Goal: Task Accomplishment & Management: Complete application form

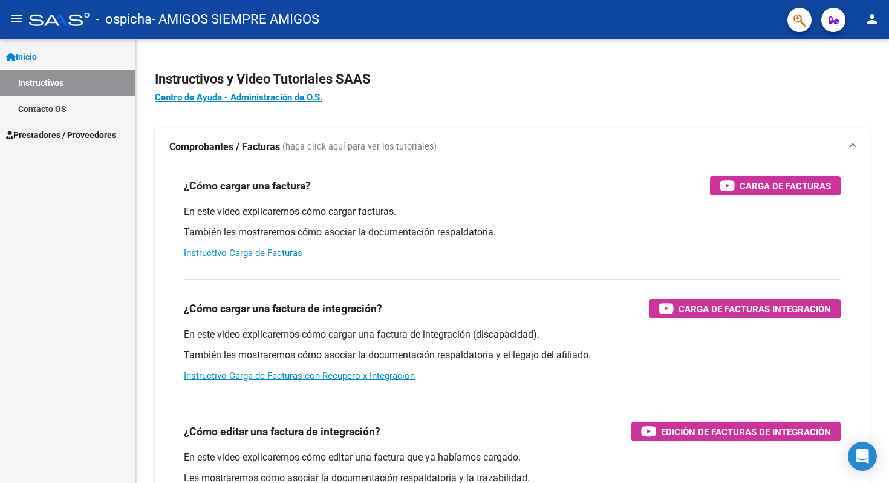
click at [69, 141] on span "Prestadores / Proveedores" at bounding box center [61, 134] width 110 height 13
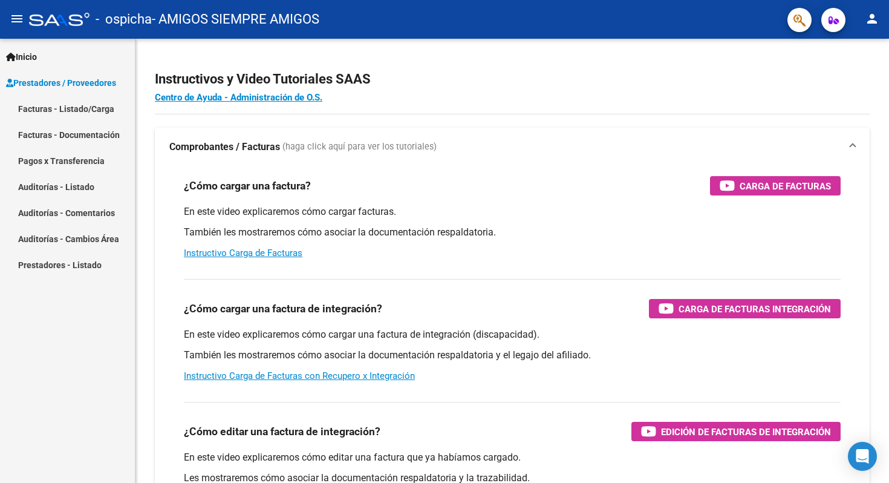
click at [76, 110] on link "Facturas - Listado/Carga" at bounding box center [67, 109] width 135 height 26
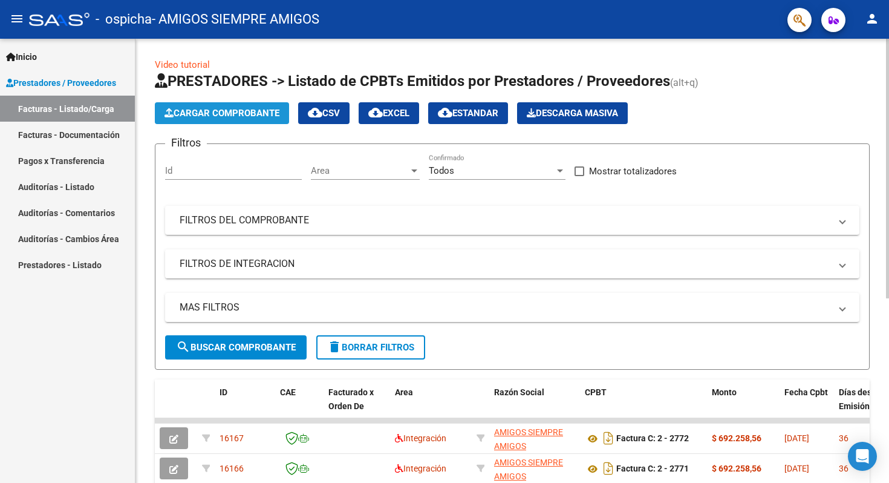
click at [209, 116] on span "Cargar Comprobante" at bounding box center [222, 113] width 115 height 11
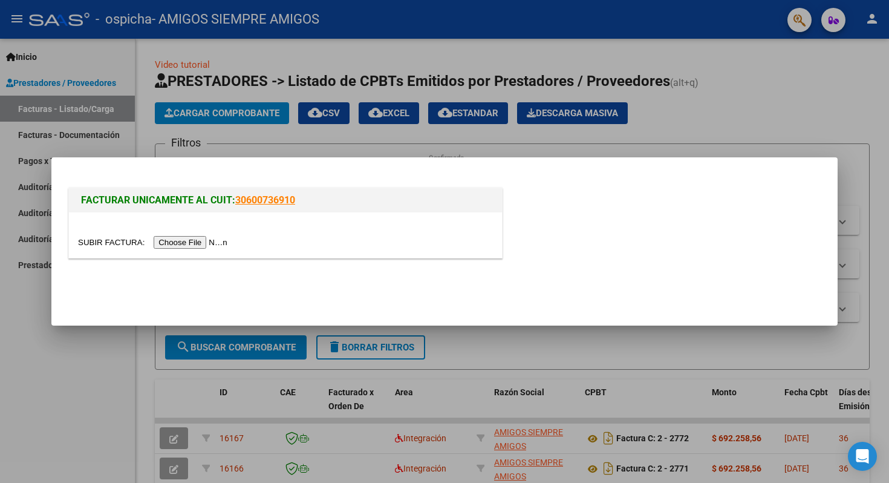
click at [185, 236] on input "file" at bounding box center [154, 242] width 153 height 13
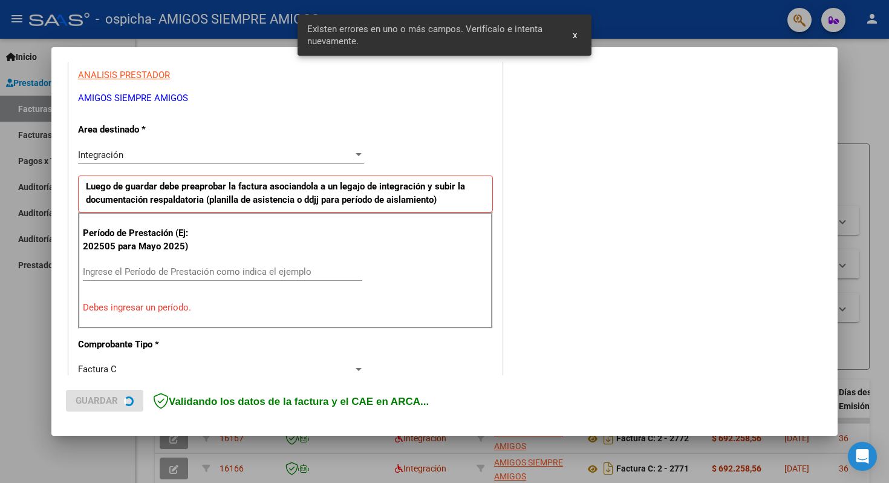
scroll to position [240, 0]
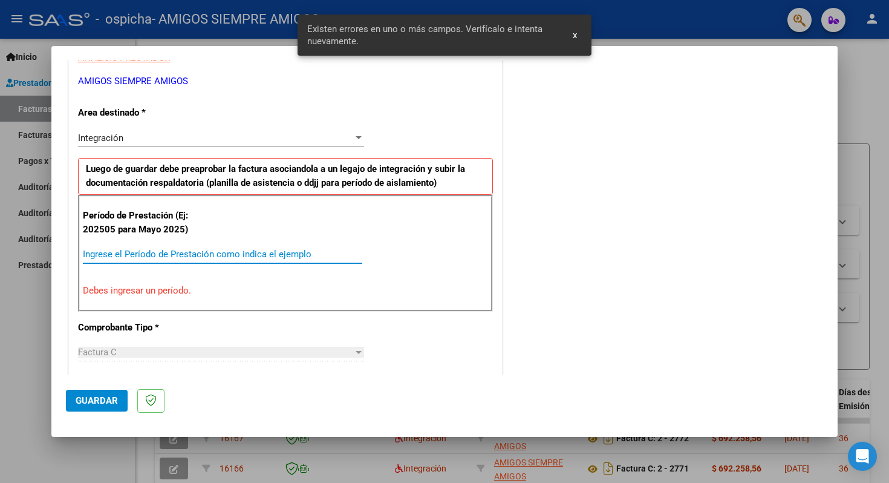
click at [188, 251] on input "Ingrese el Período de Prestación como indica el ejemplo" at bounding box center [222, 254] width 279 height 11
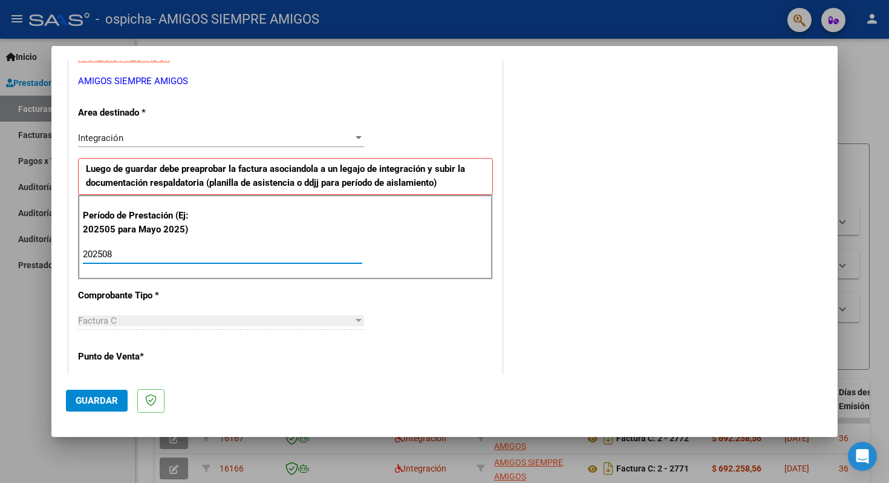
type input "202508"
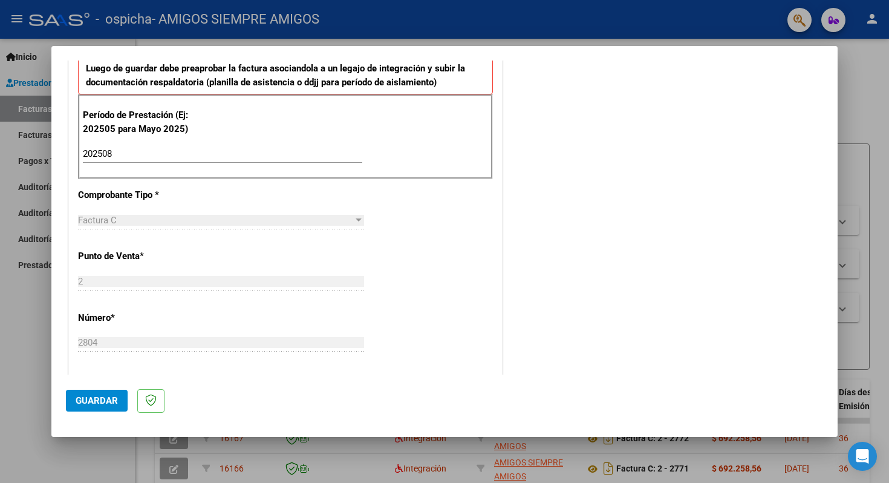
click at [73, 407] on button "Guardar" at bounding box center [97, 401] width 62 height 22
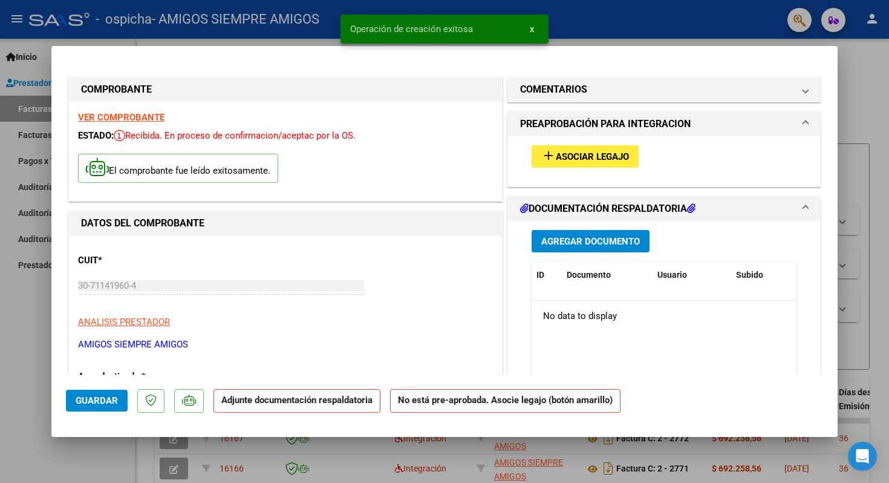
drag, startPoint x: 597, startPoint y: 162, endPoint x: 589, endPoint y: 253, distance: 91.7
click at [589, 253] on div "Agregar Documento ID Documento Usuario Subido Acción No data to display 0 total…" at bounding box center [664, 341] width 283 height 241
click at [586, 239] on span "Agregar Documento" at bounding box center [590, 241] width 99 height 11
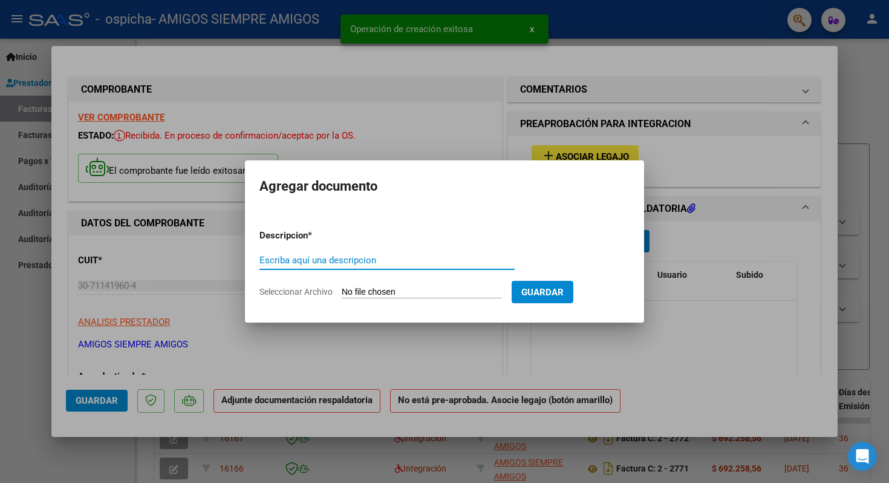
click at [356, 259] on input "Escriba aquí una descripcion" at bounding box center [387, 260] width 255 height 11
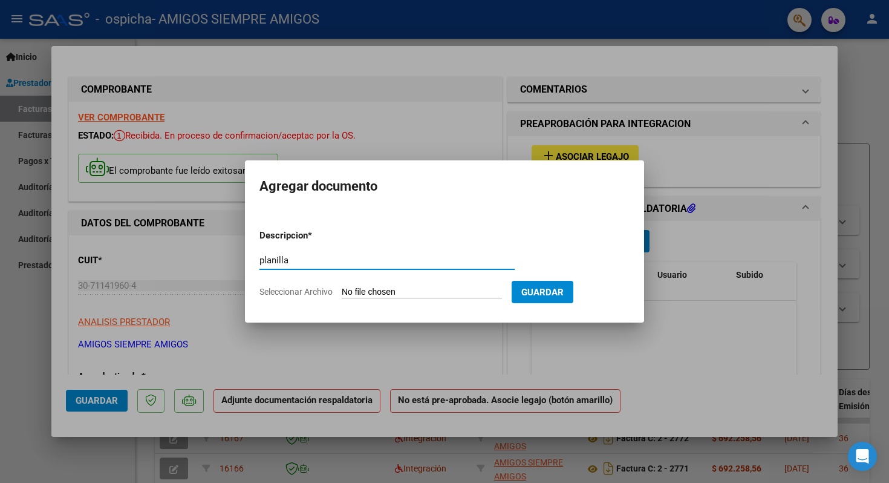
type input "planilla"
click at [397, 271] on div "planilla Escriba aquí una descripcion" at bounding box center [387, 266] width 255 height 30
drag, startPoint x: 400, startPoint y: 278, endPoint x: 400, endPoint y: 287, distance: 8.5
click at [400, 283] on form "Descripcion * planilla Escriba aquí una descripcion Seleccionar Archivo Guardar" at bounding box center [445, 264] width 370 height 88
click at [400, 296] on input "Seleccionar Archivo" at bounding box center [422, 292] width 160 height 11
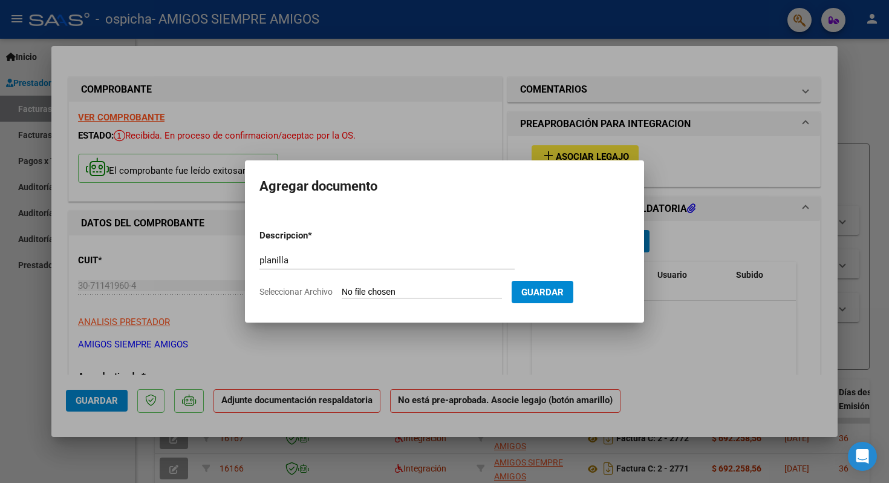
type input "C:\fakepath\planilla agosto (arrastrado).pdf"
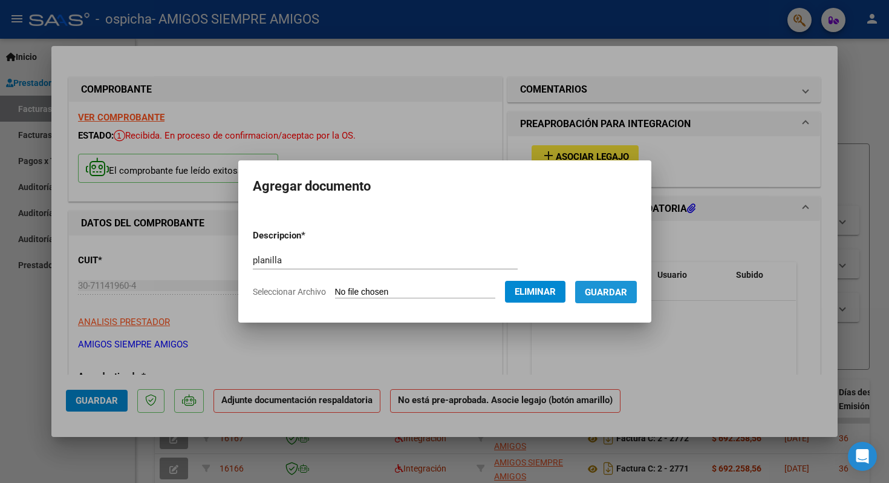
click at [609, 296] on span "Guardar" at bounding box center [606, 292] width 42 height 11
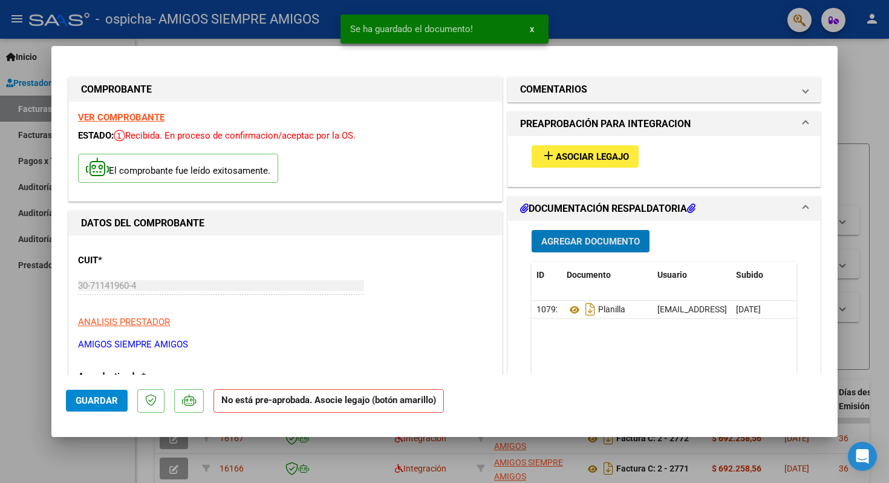
click at [589, 242] on span "Agregar Documento" at bounding box center [590, 241] width 99 height 11
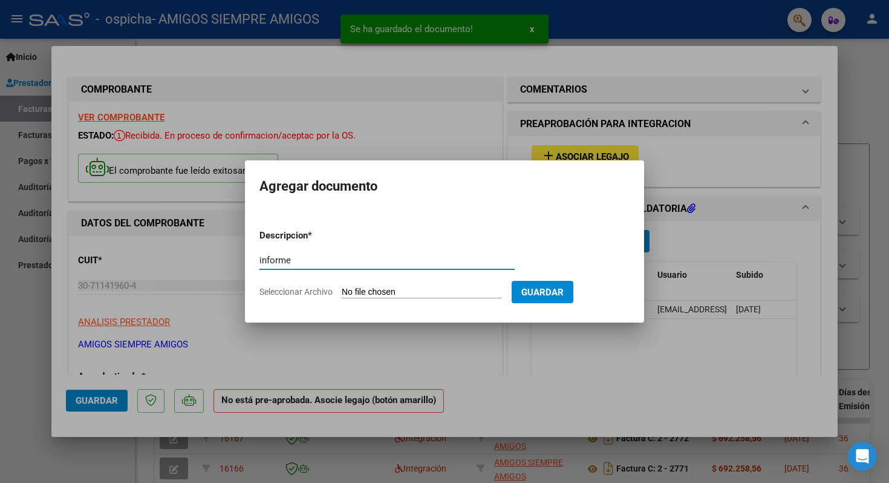
type input "informe"
click at [349, 292] on input "Seleccionar Archivo" at bounding box center [422, 292] width 160 height 11
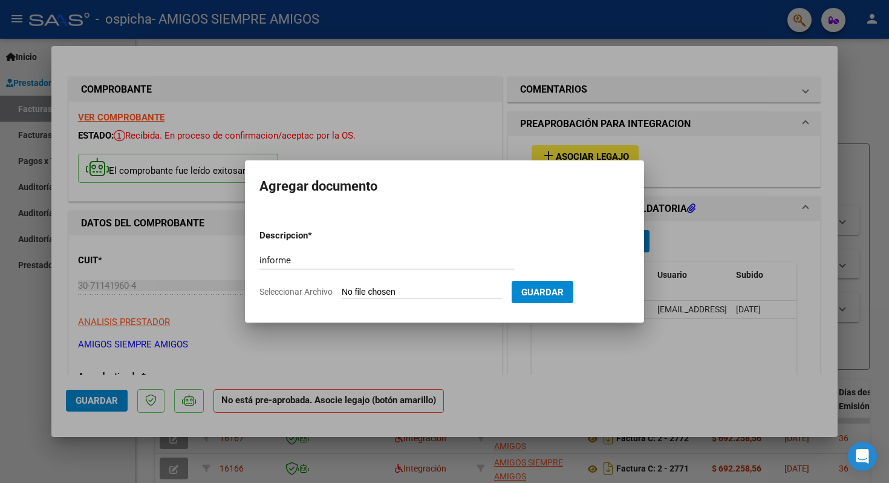
type input "C:\fakepath\Informe [PERSON_NAME]. [DATE].pdf"
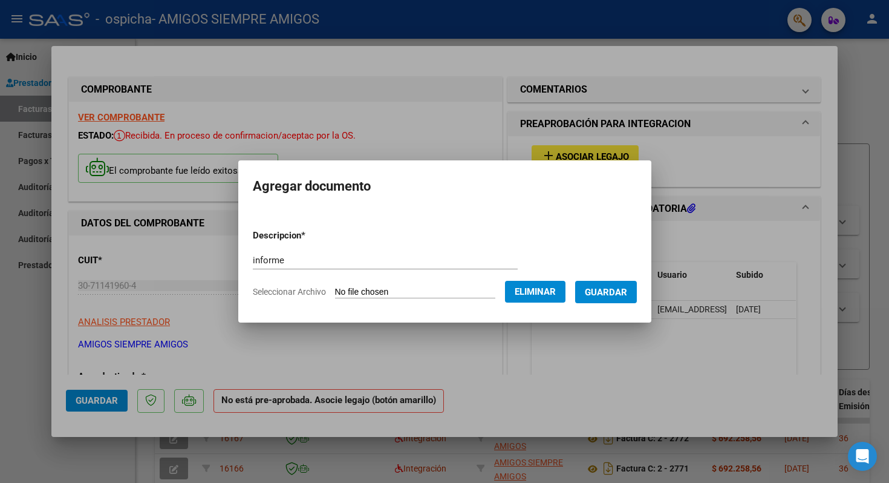
click at [624, 298] on button "Guardar" at bounding box center [606, 292] width 62 height 22
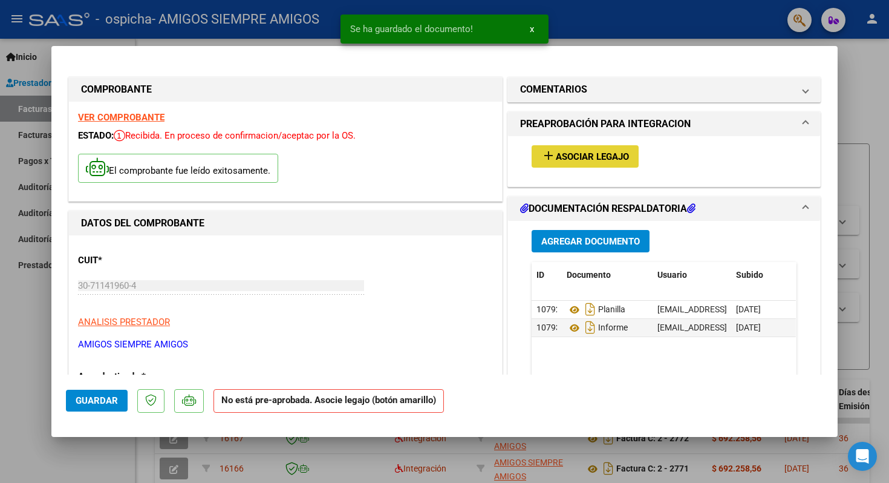
click at [588, 157] on span "Asociar Legajo" at bounding box center [592, 156] width 73 height 11
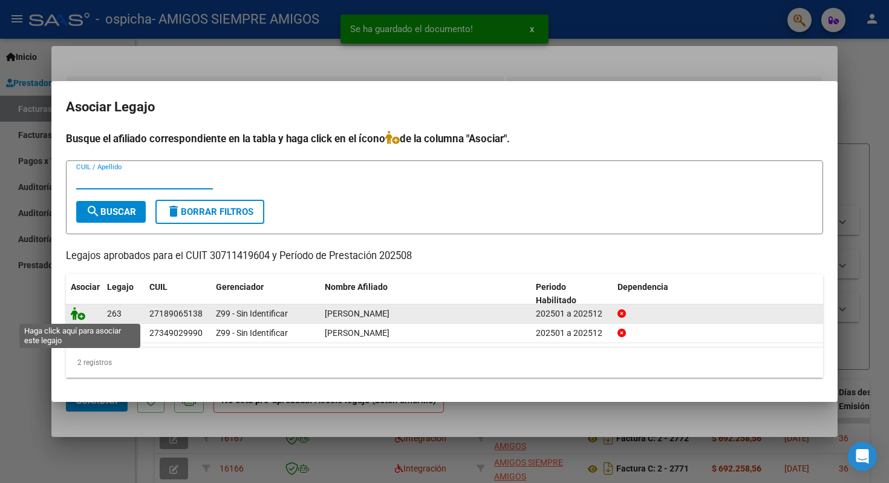
click at [73, 316] on icon at bounding box center [78, 313] width 15 height 13
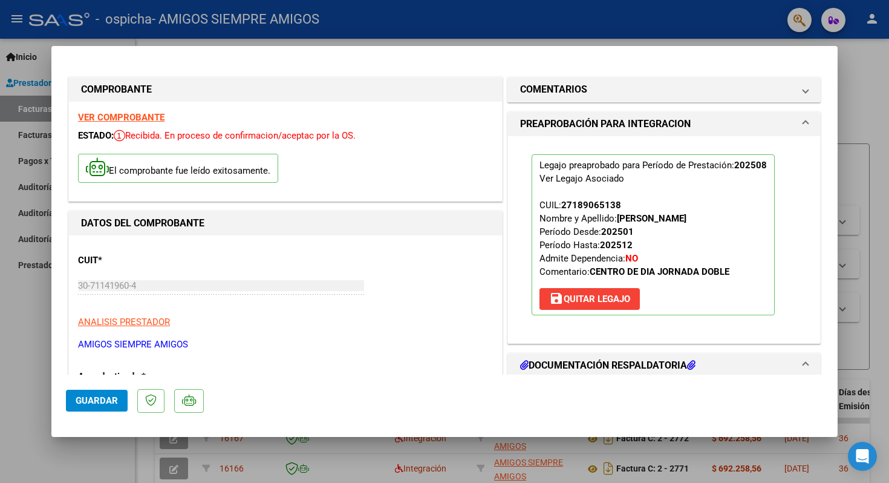
click at [95, 399] on span "Guardar" at bounding box center [97, 400] width 42 height 11
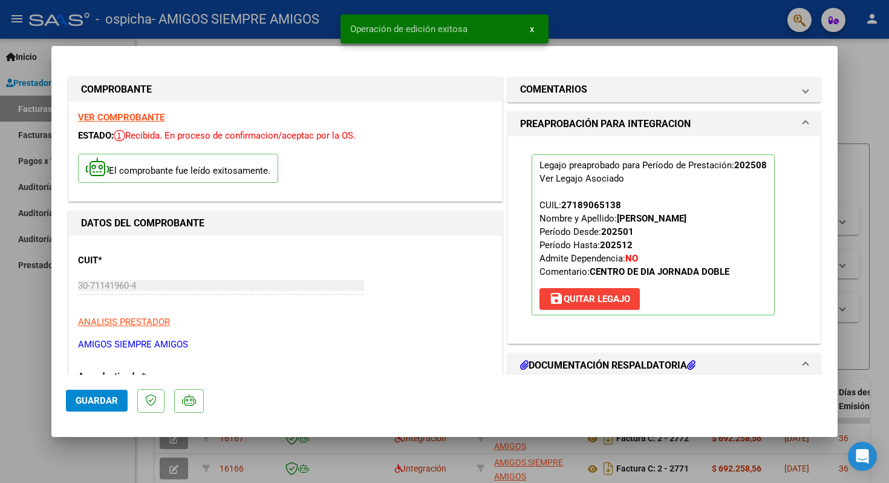
click at [90, 452] on div at bounding box center [444, 241] width 889 height 483
type input "$ 0,00"
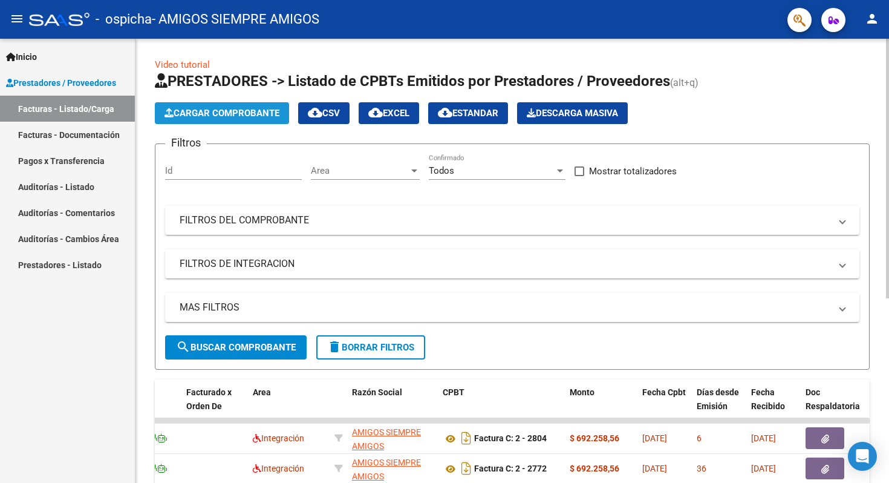
click at [220, 106] on button "Cargar Comprobante" at bounding box center [222, 113] width 134 height 22
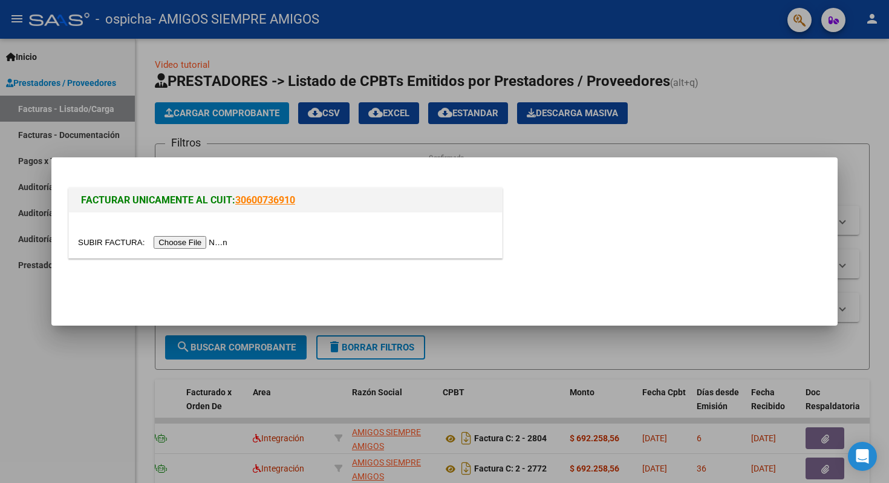
click at [185, 241] on input "file" at bounding box center [154, 242] width 153 height 13
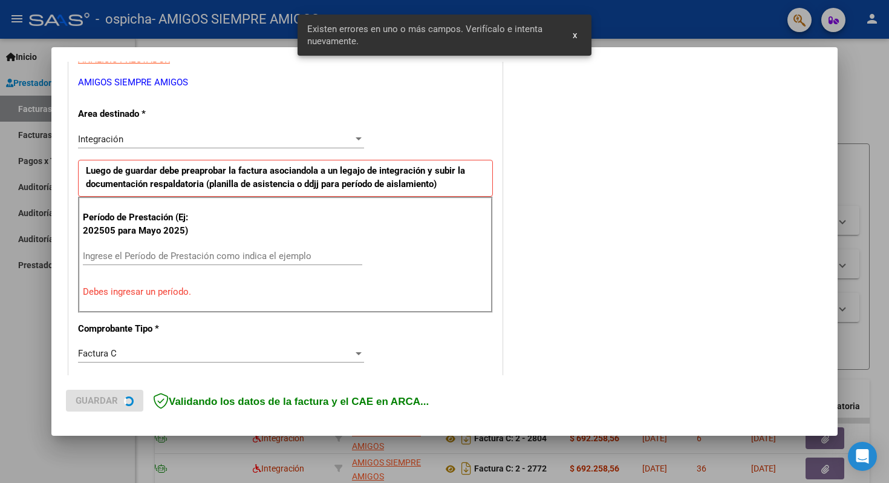
scroll to position [240, 0]
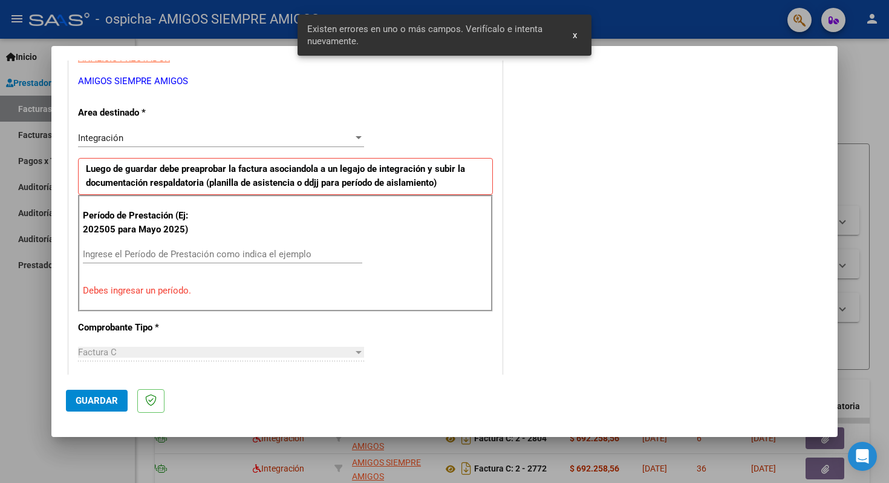
click at [145, 250] on input "Ingrese el Período de Prestación como indica el ejemplo" at bounding box center [222, 254] width 279 height 11
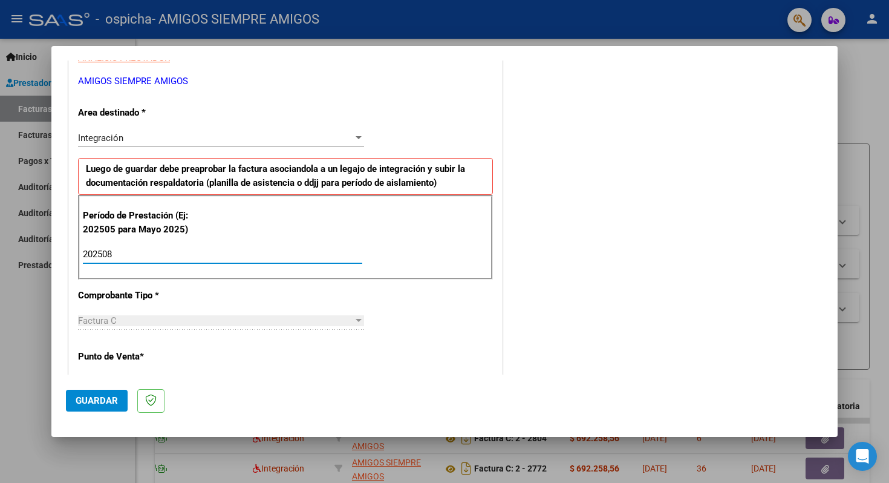
type input "202508"
click at [86, 399] on span "Guardar" at bounding box center [97, 400] width 42 height 11
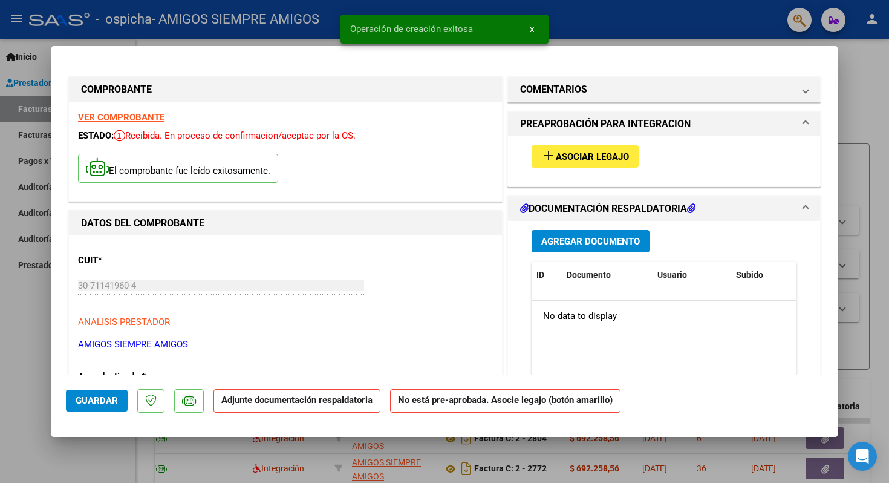
click at [598, 250] on button "Agregar Documento" at bounding box center [591, 241] width 118 height 22
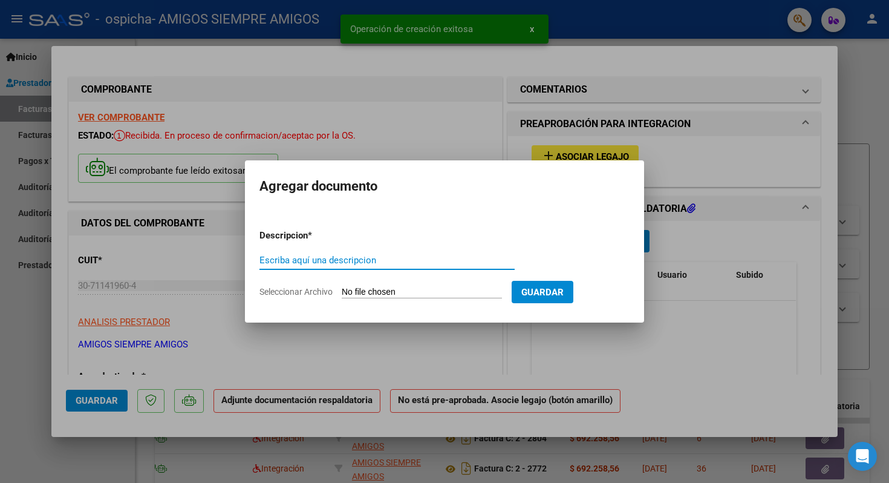
click at [361, 261] on input "Escriba aquí una descripcion" at bounding box center [387, 260] width 255 height 11
type input "planilla"
click at [369, 283] on form "Descripcion * planilla Escriba aquí una descripcion Seleccionar Archivo Guardar" at bounding box center [445, 264] width 370 height 88
click at [351, 290] on input "Seleccionar Archivo" at bounding box center [422, 292] width 160 height 11
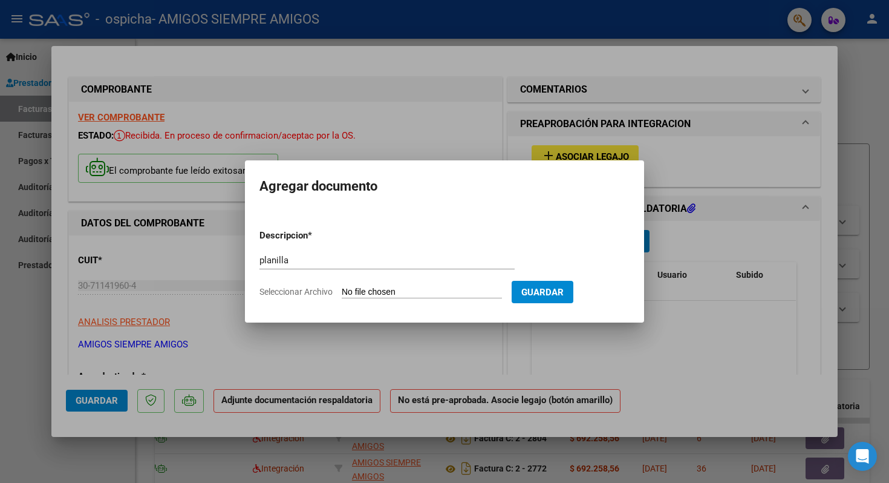
type input "C:\fakepath\planilla agosto (arrastrado).pdf"
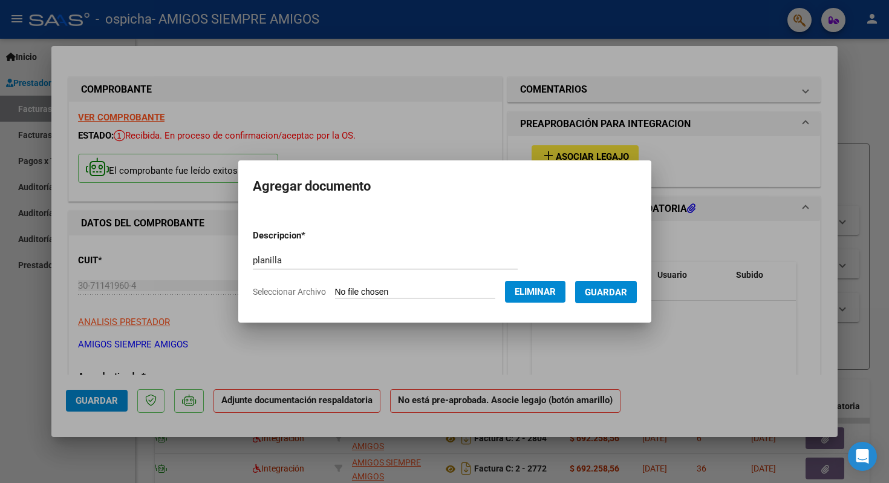
click at [621, 289] on span "Guardar" at bounding box center [606, 292] width 42 height 11
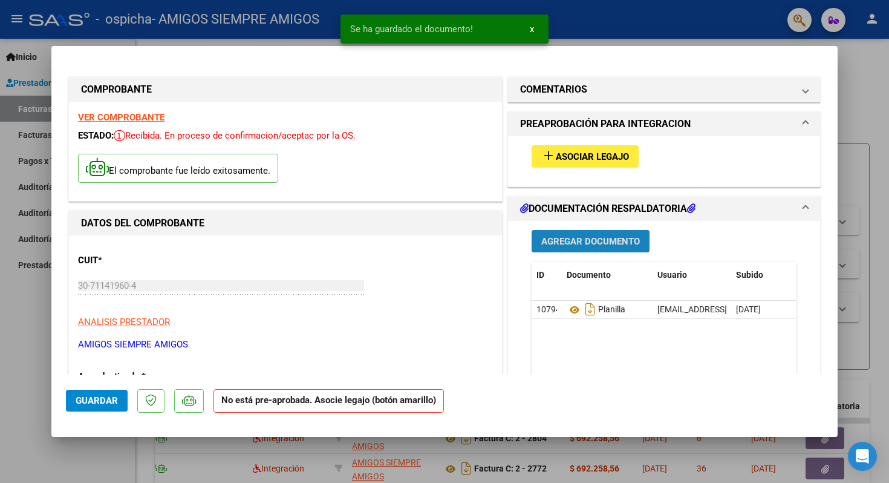
click at [629, 244] on span "Agregar Documento" at bounding box center [590, 241] width 99 height 11
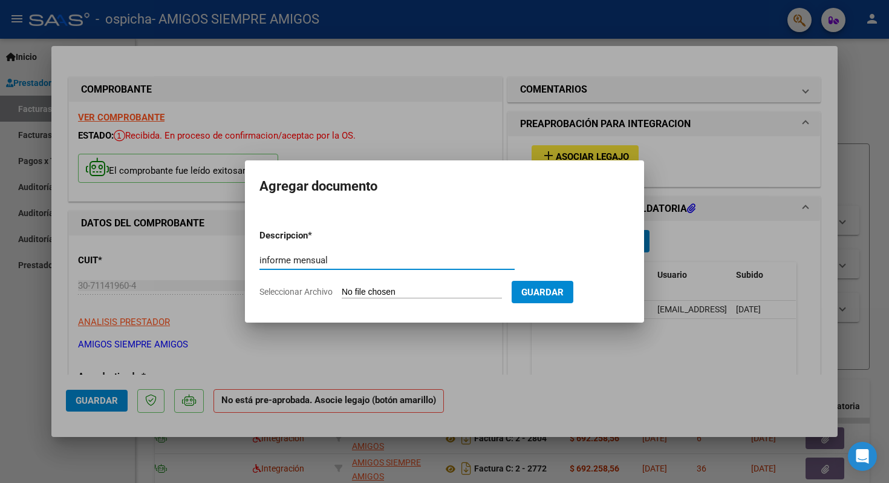
type input "informe mensual"
click at [423, 285] on form "Descripcion * informe mensual Escriba aquí una descripcion Seleccionar Archivo …" at bounding box center [445, 264] width 370 height 88
click at [398, 292] on input "Seleccionar Archivo" at bounding box center [422, 292] width 160 height 11
type input "C:\fakepath\[PERSON_NAME].pdf"
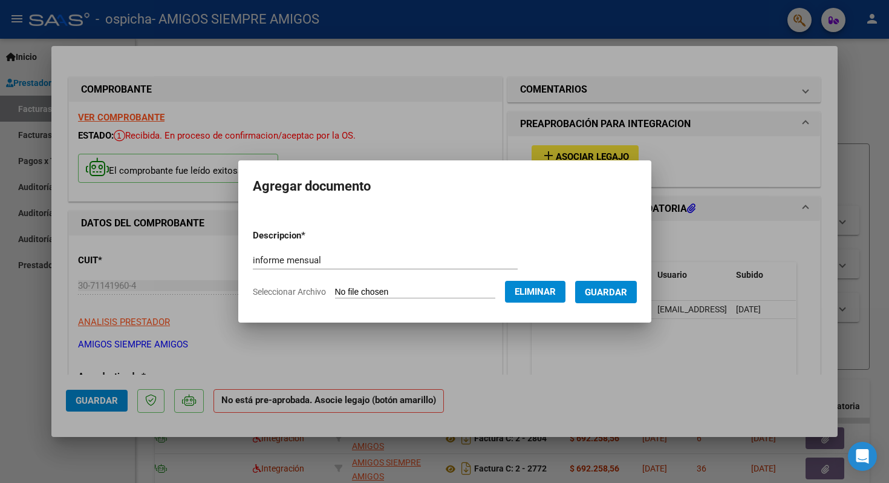
click at [609, 282] on button "Guardar" at bounding box center [606, 292] width 62 height 22
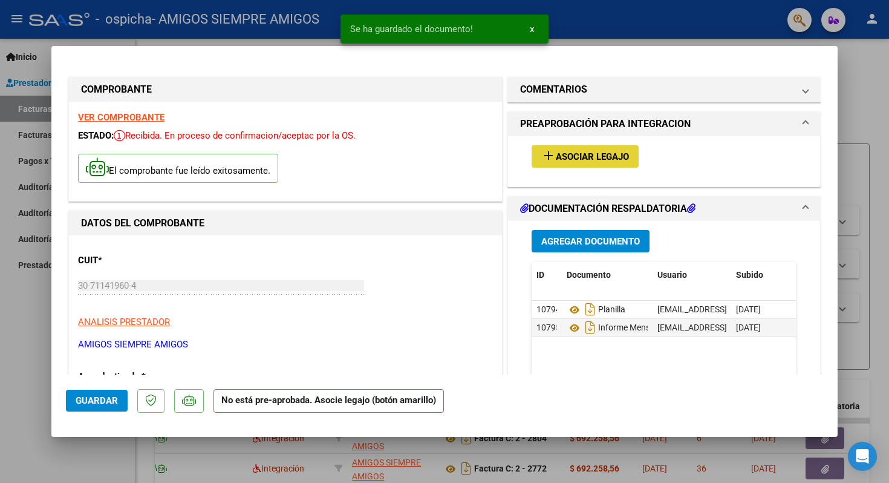
click at [562, 163] on button "add Asociar Legajo" at bounding box center [585, 156] width 107 height 22
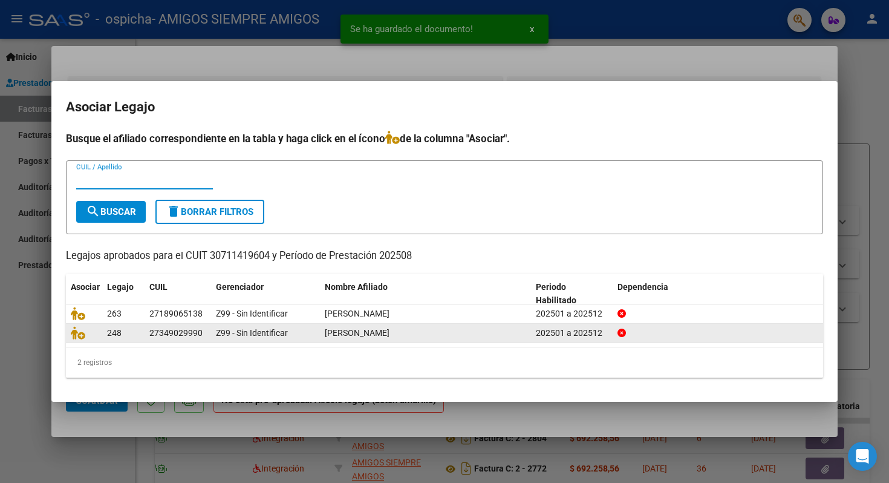
click at [67, 332] on datatable-body-cell at bounding box center [84, 333] width 36 height 19
click at [70, 332] on datatable-body-cell at bounding box center [84, 333] width 36 height 19
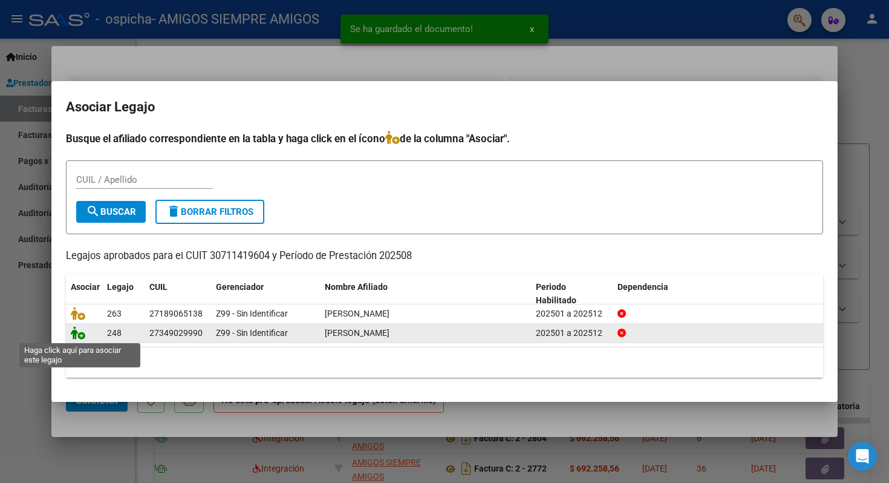
click at [76, 333] on icon at bounding box center [78, 332] width 15 height 13
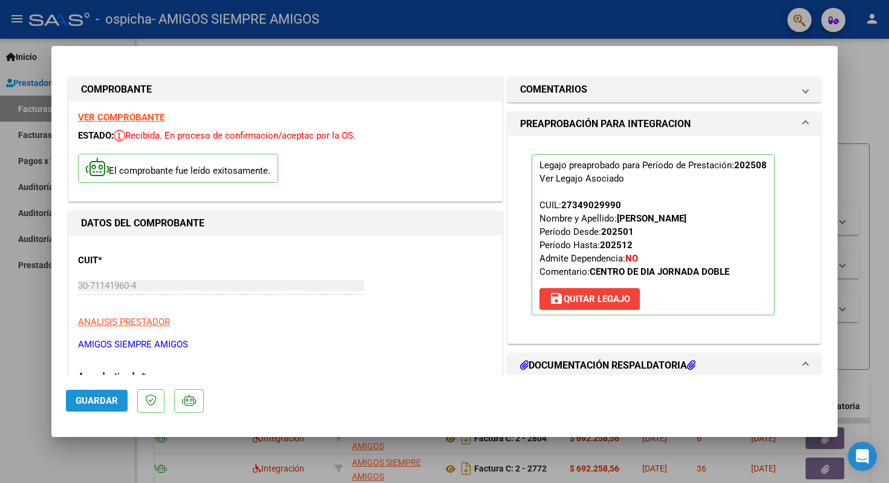
click at [89, 397] on span "Guardar" at bounding box center [97, 400] width 42 height 11
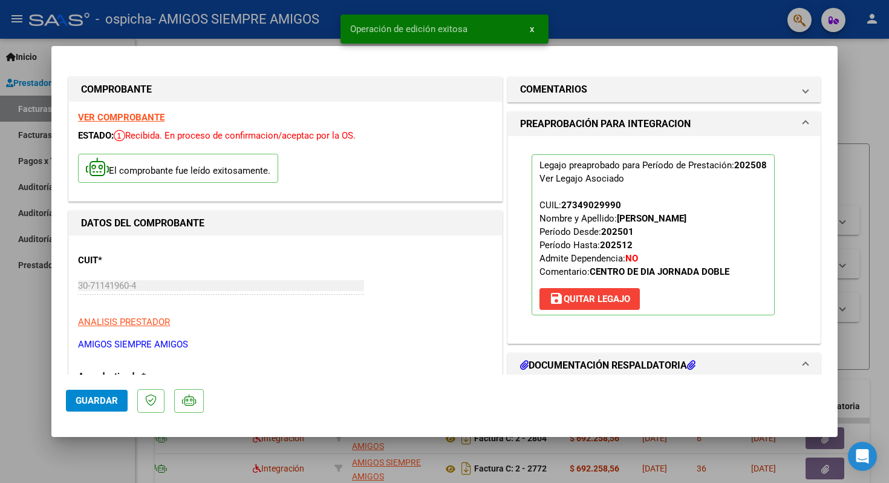
click at [11, 348] on div at bounding box center [444, 241] width 889 height 483
type input "$ 0,00"
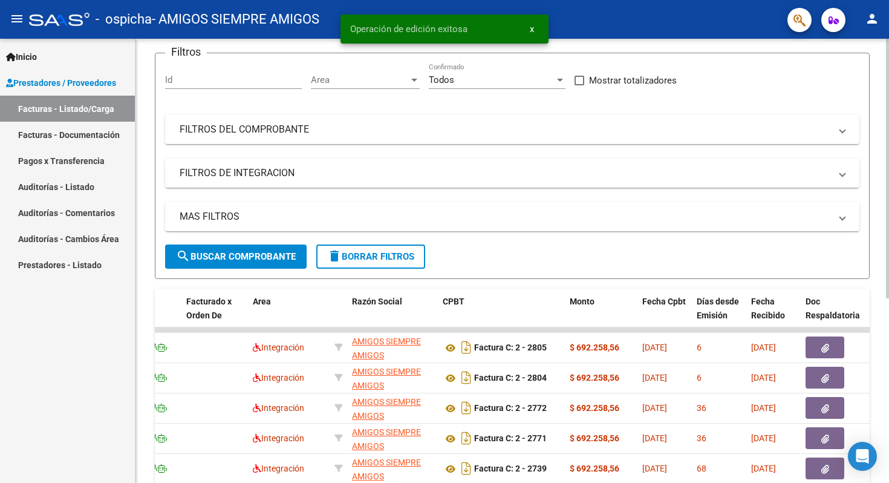
scroll to position [92, 0]
